Goal: Ask a question

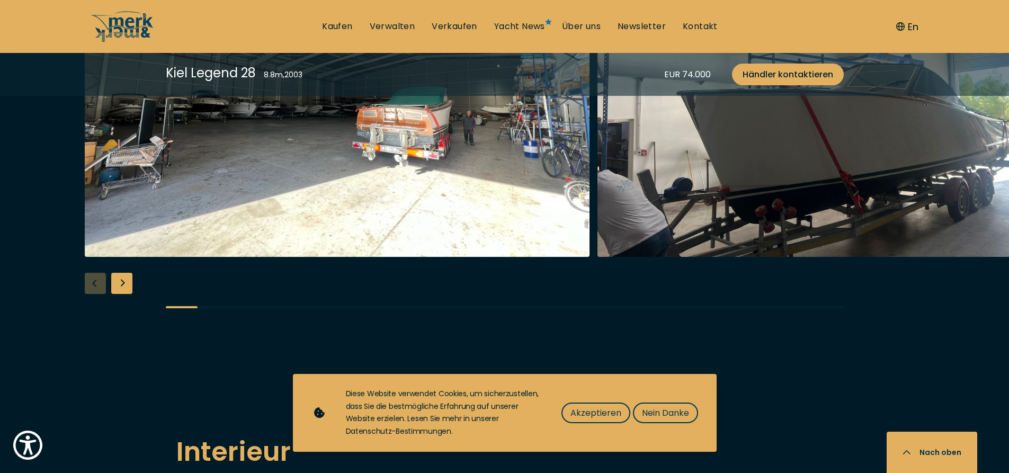
scroll to position [1381, 0]
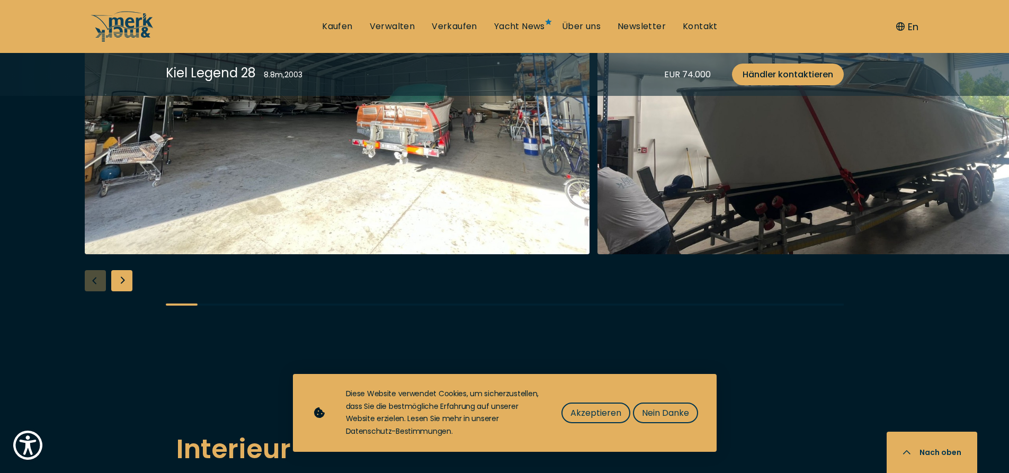
click at [130, 270] on div "Next slide" at bounding box center [121, 280] width 21 height 21
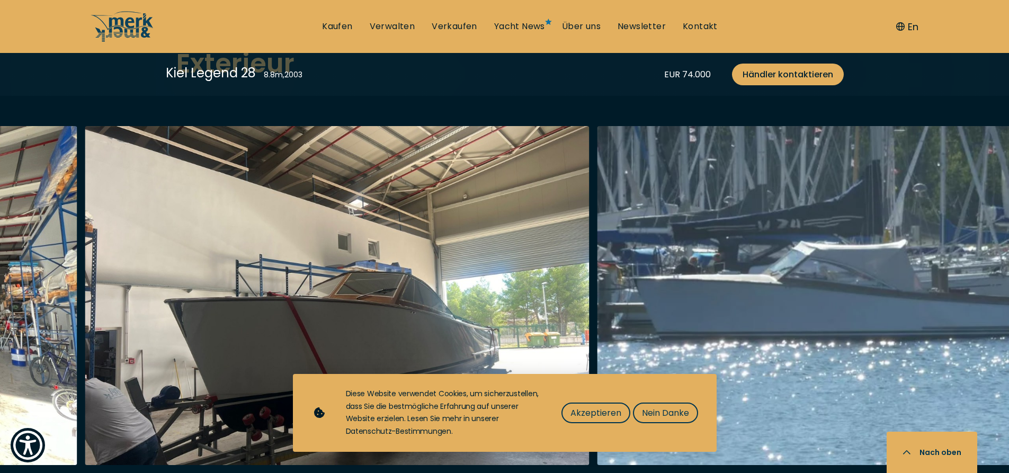
scroll to position [1170, 0]
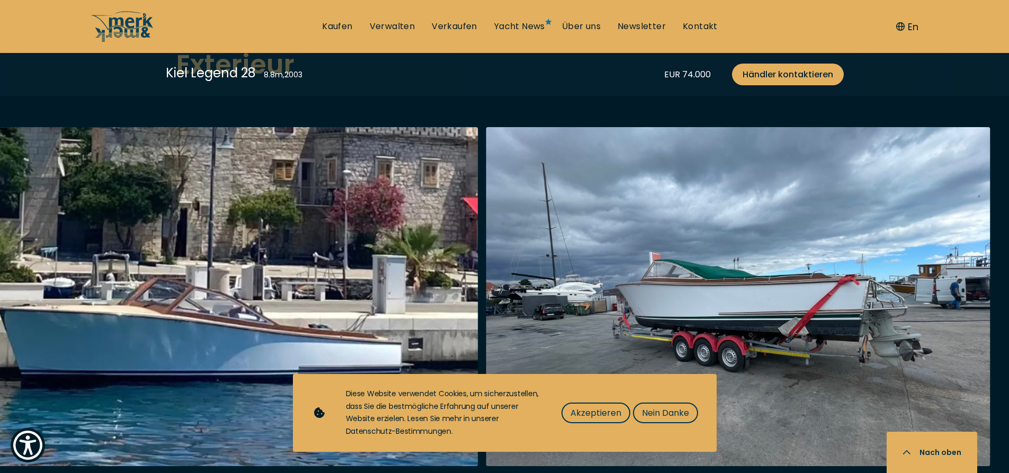
click at [126, 464] on div at bounding box center [504, 331] width 1009 height 408
click at [129, 464] on div at bounding box center [504, 331] width 1009 height 408
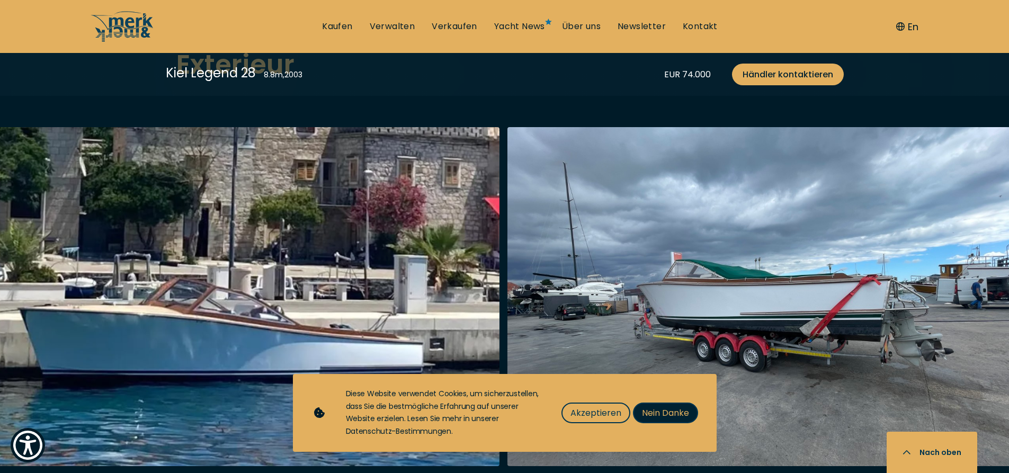
click at [660, 411] on span "Nein Danke" at bounding box center [665, 412] width 47 height 13
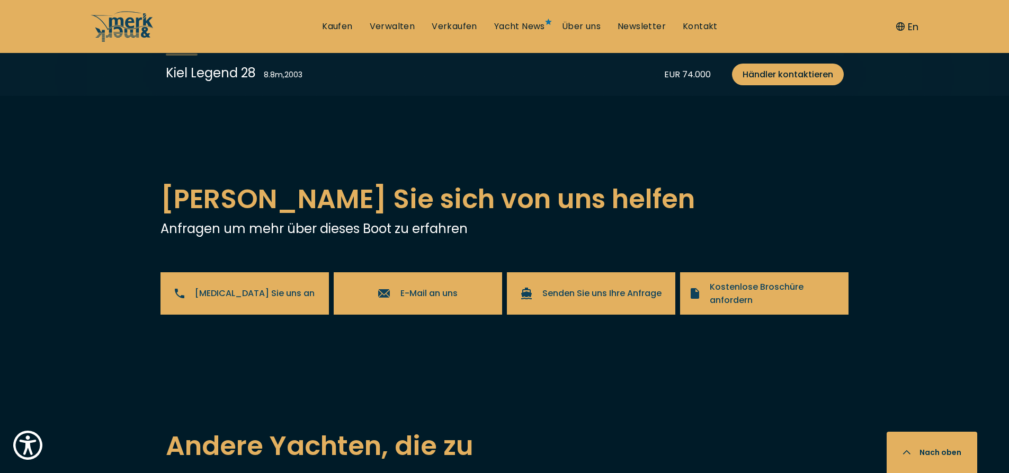
scroll to position [2228, 0]
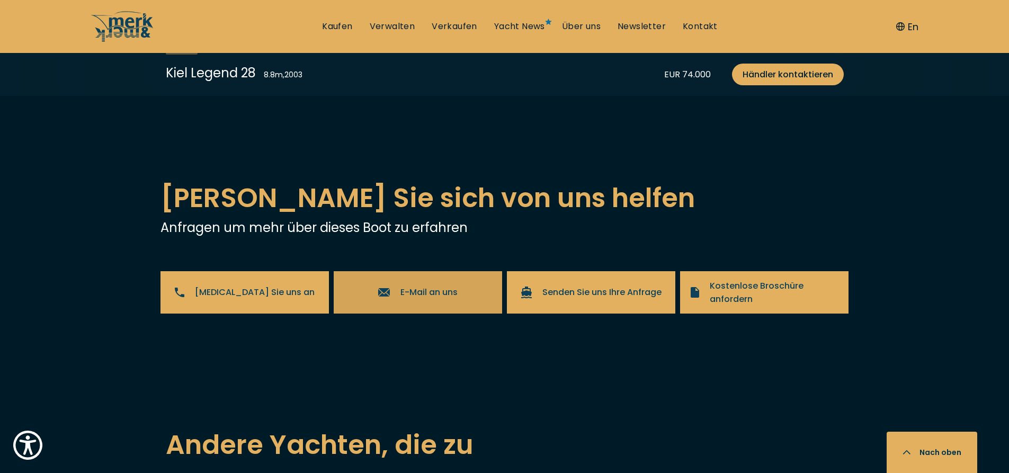
click at [418, 285] on span "E-Mail an uns" at bounding box center [428, 291] width 57 height 13
drag, startPoint x: 723, startPoint y: 191, endPoint x: 722, endPoint y: 183, distance: 8.5
click at [723, 192] on h2 "[PERSON_NAME] Sie sich von uns helfen" at bounding box center [504, 198] width 688 height 40
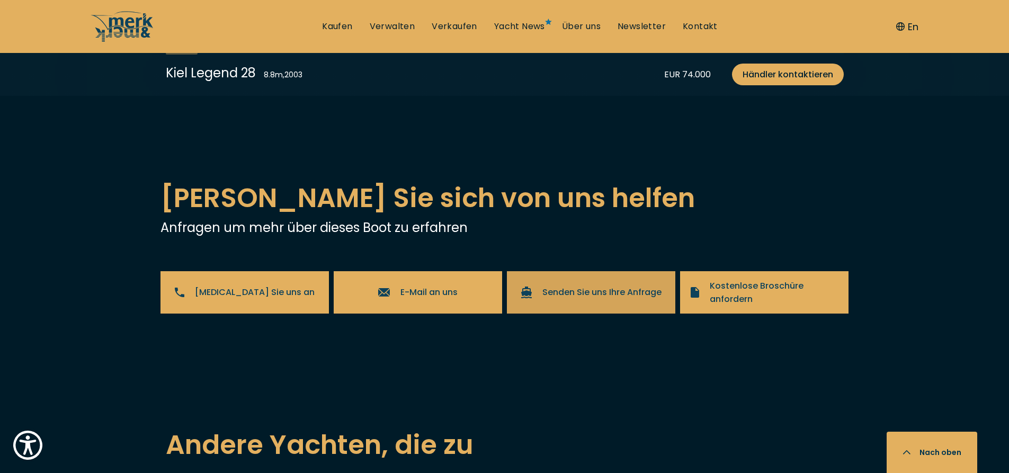
click at [565, 285] on span "Senden Sie uns Ihre Anfrage" at bounding box center [601, 291] width 119 height 13
select select "buy"
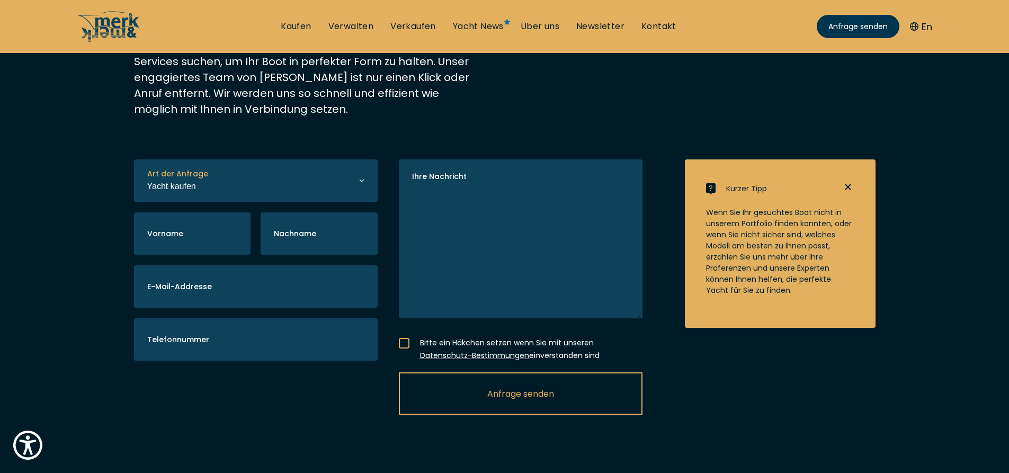
scroll to position [212, 0]
